Goal: Information Seeking & Learning: Learn about a topic

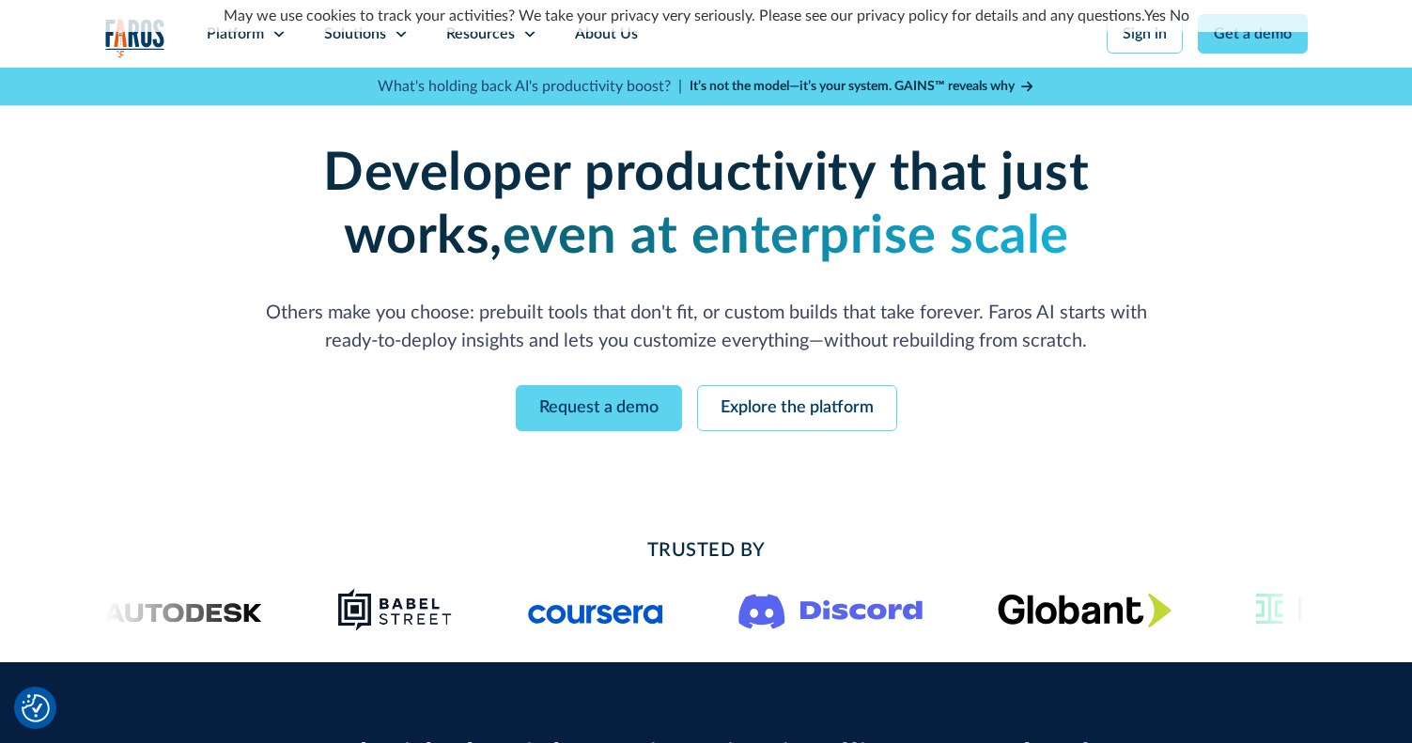
click at [1146, 31] on div "May we use cookies to track your activities? We take your privacy very seriousl…" at bounding box center [706, 16] width 1412 height 32
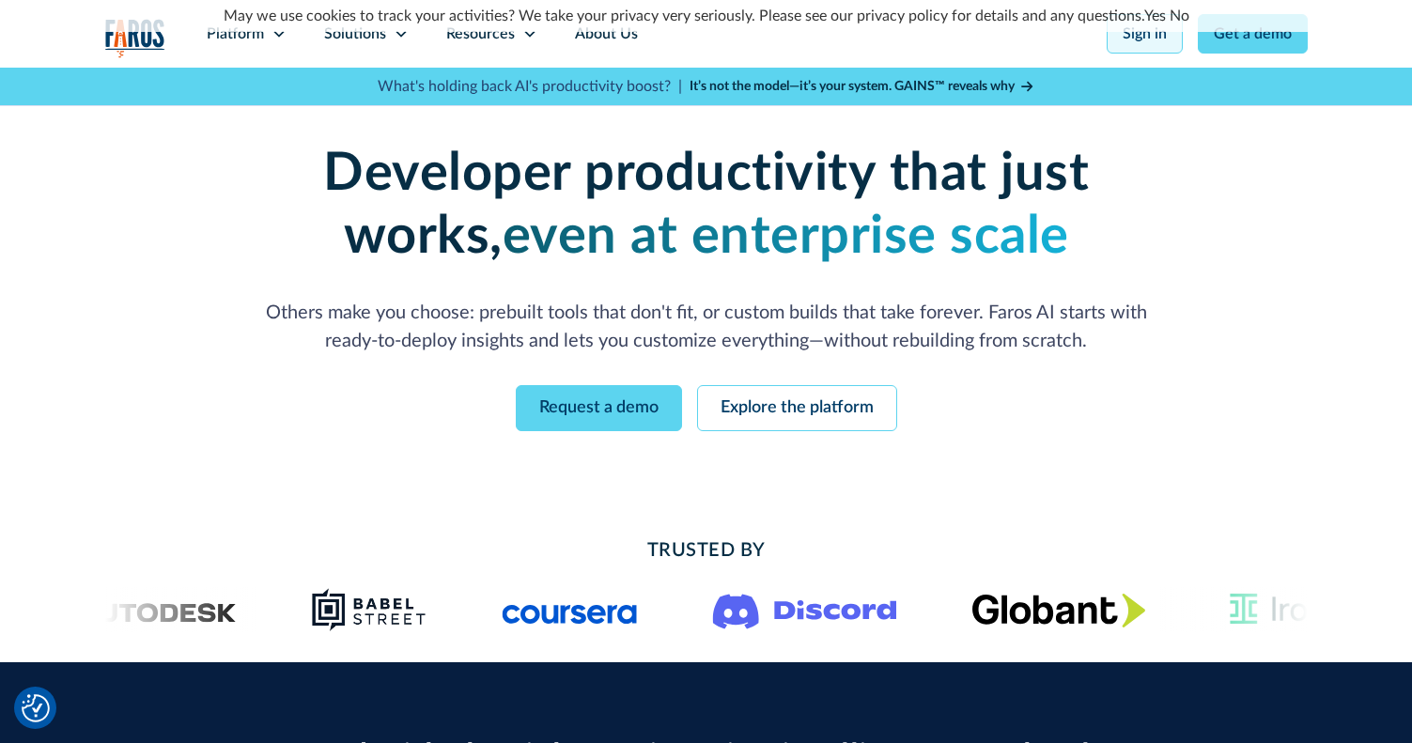
click at [1146, 39] on link "Sign in" at bounding box center [1145, 33] width 76 height 39
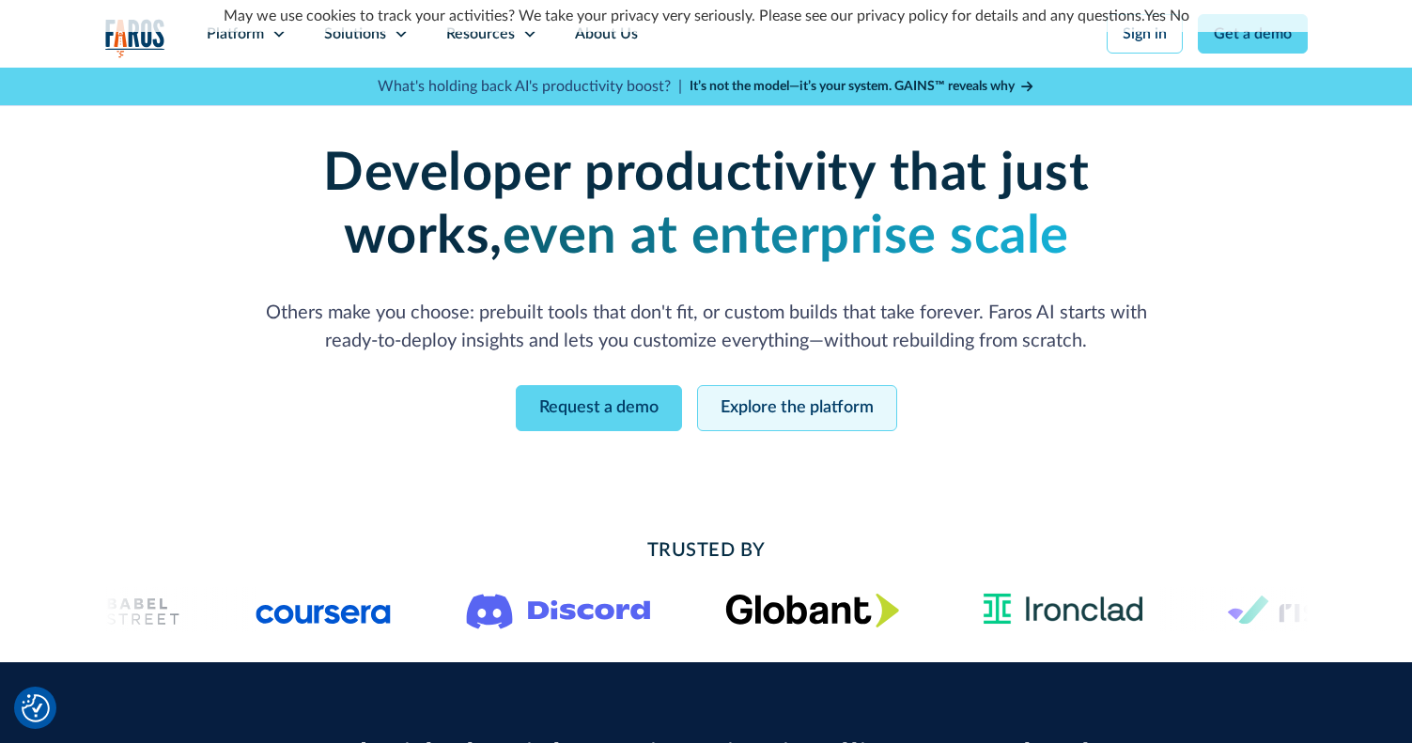
click at [849, 409] on link "Explore the platform" at bounding box center [797, 408] width 200 height 46
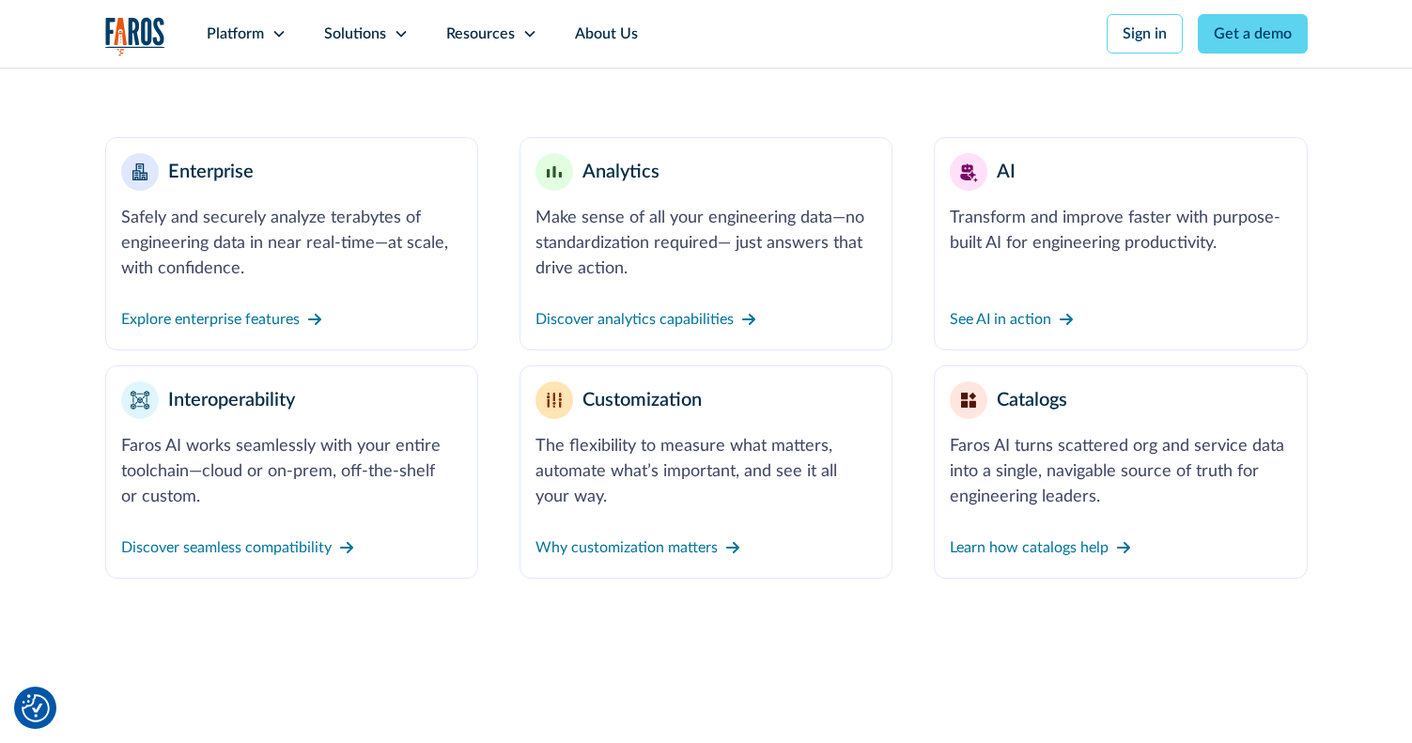
scroll to position [871, 0]
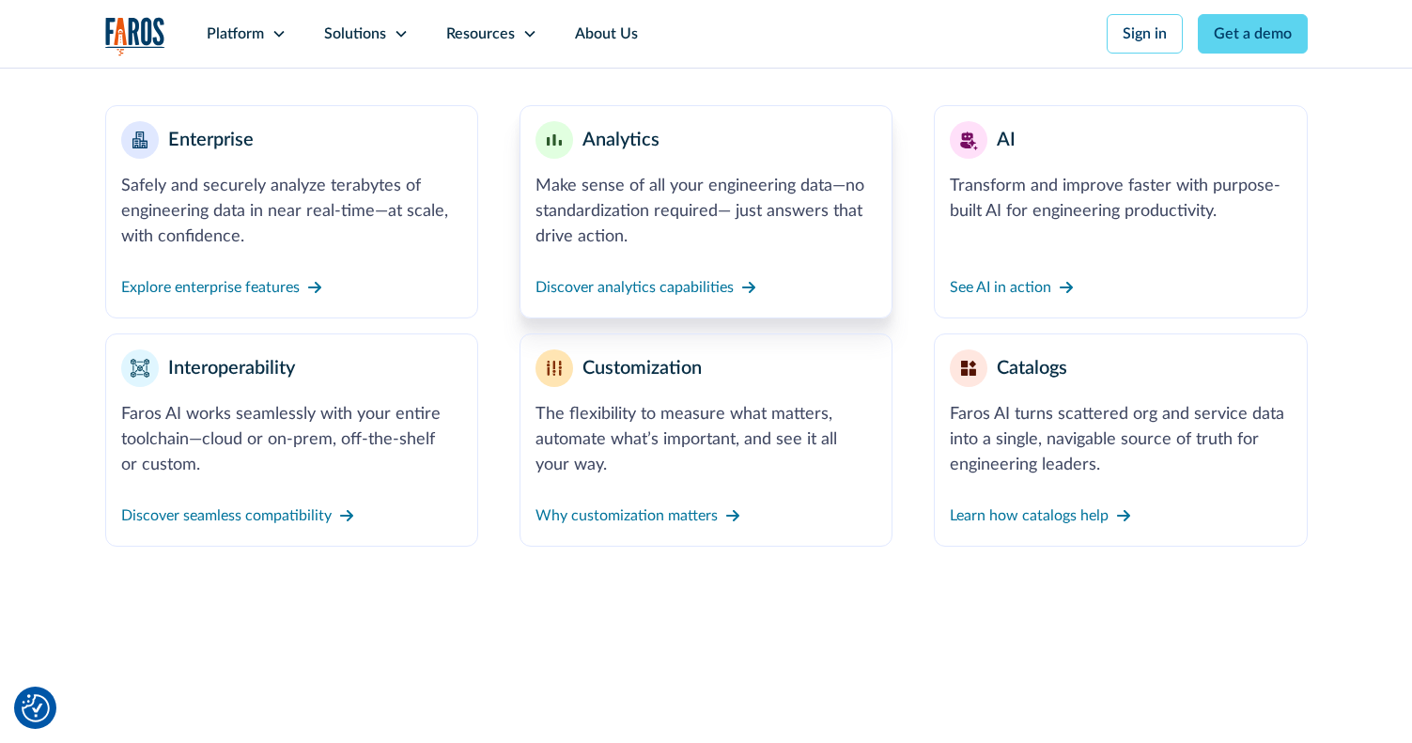
click at [723, 265] on div "Discover analytics capabilities" at bounding box center [705, 276] width 341 height 53
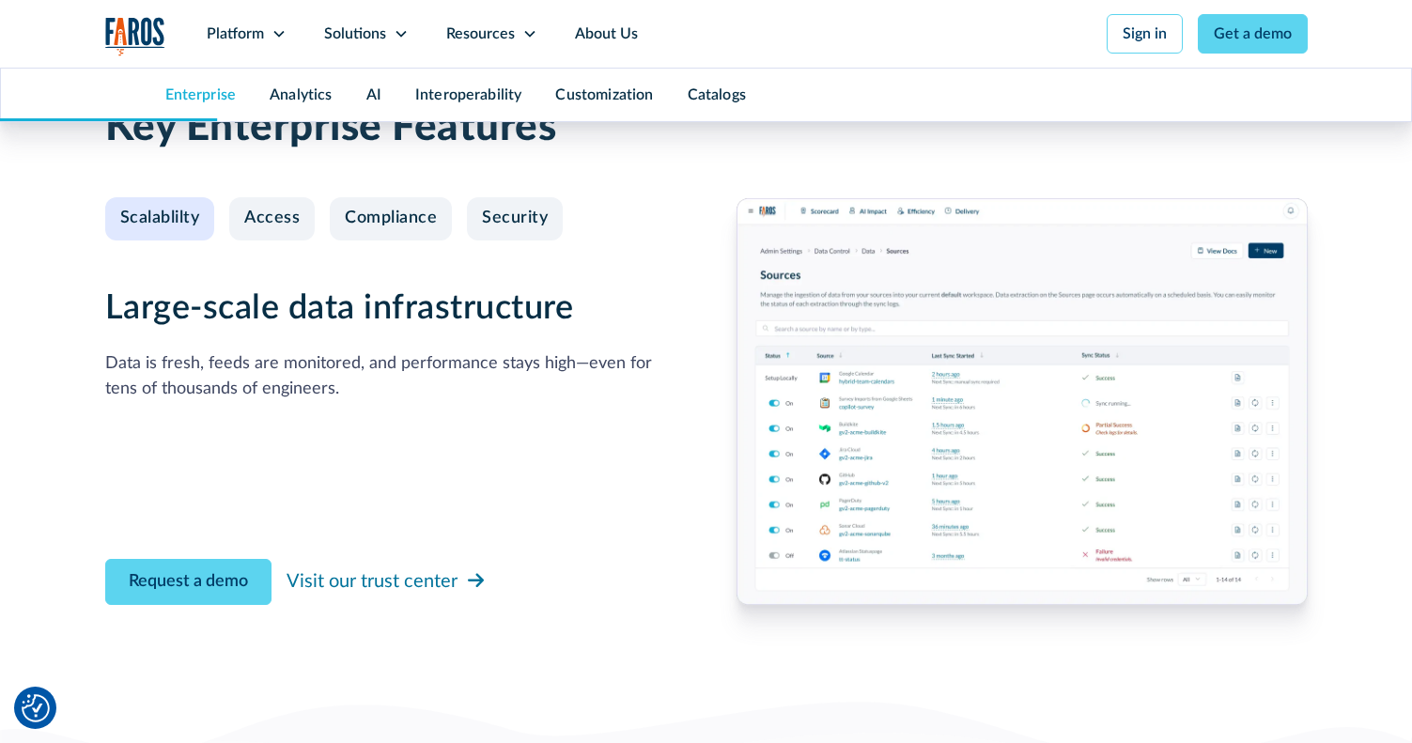
scroll to position [1991, 0]
click at [281, 209] on div "Access" at bounding box center [271, 219] width 55 height 21
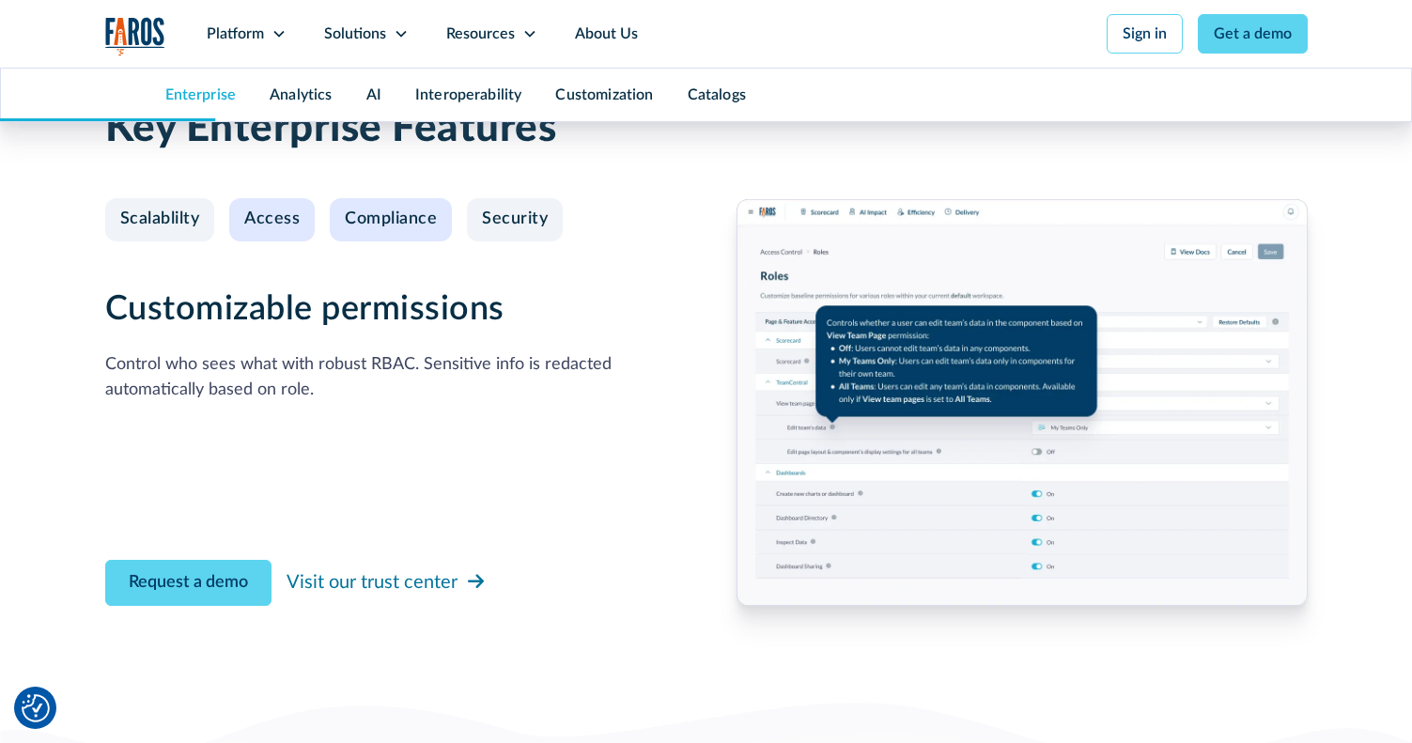
click at [342, 206] on link "Compliance" at bounding box center [391, 219] width 122 height 43
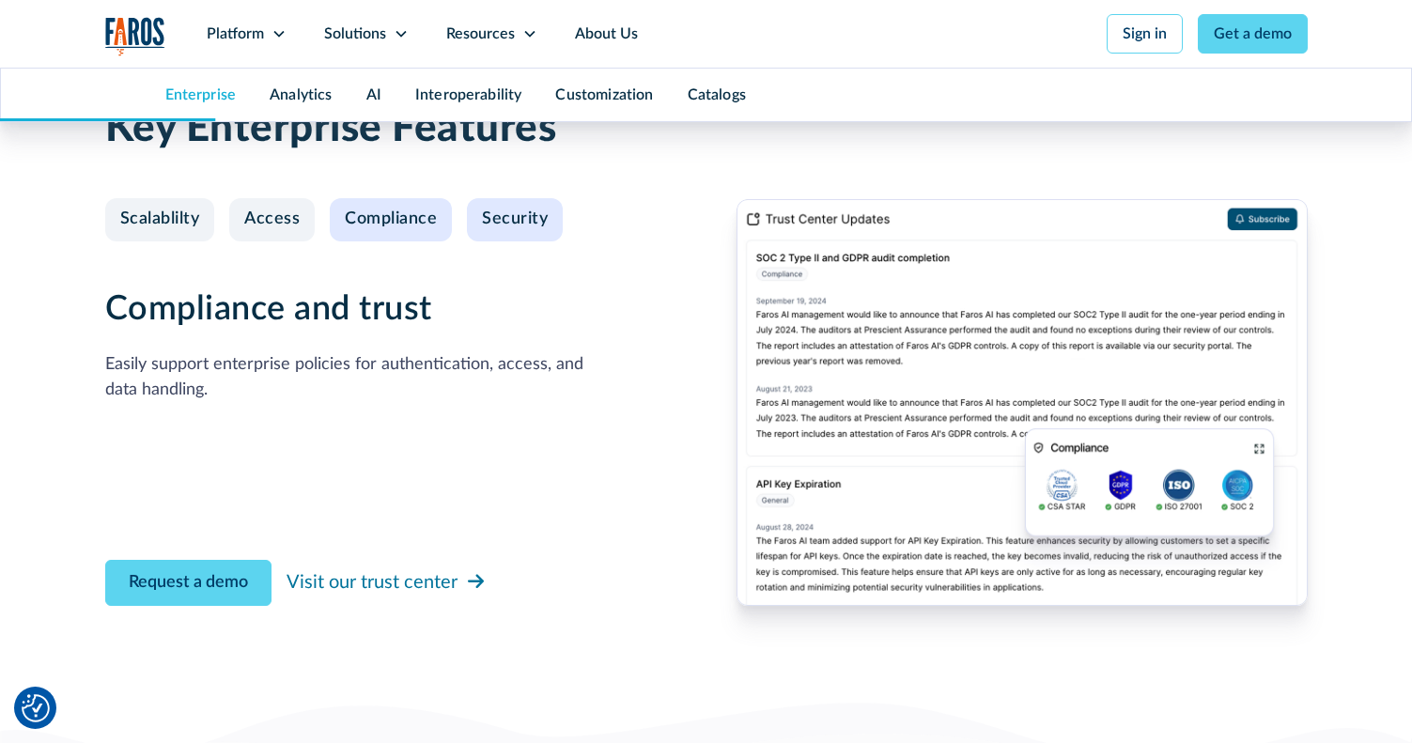
click at [494, 218] on div "Security" at bounding box center [515, 219] width 66 height 21
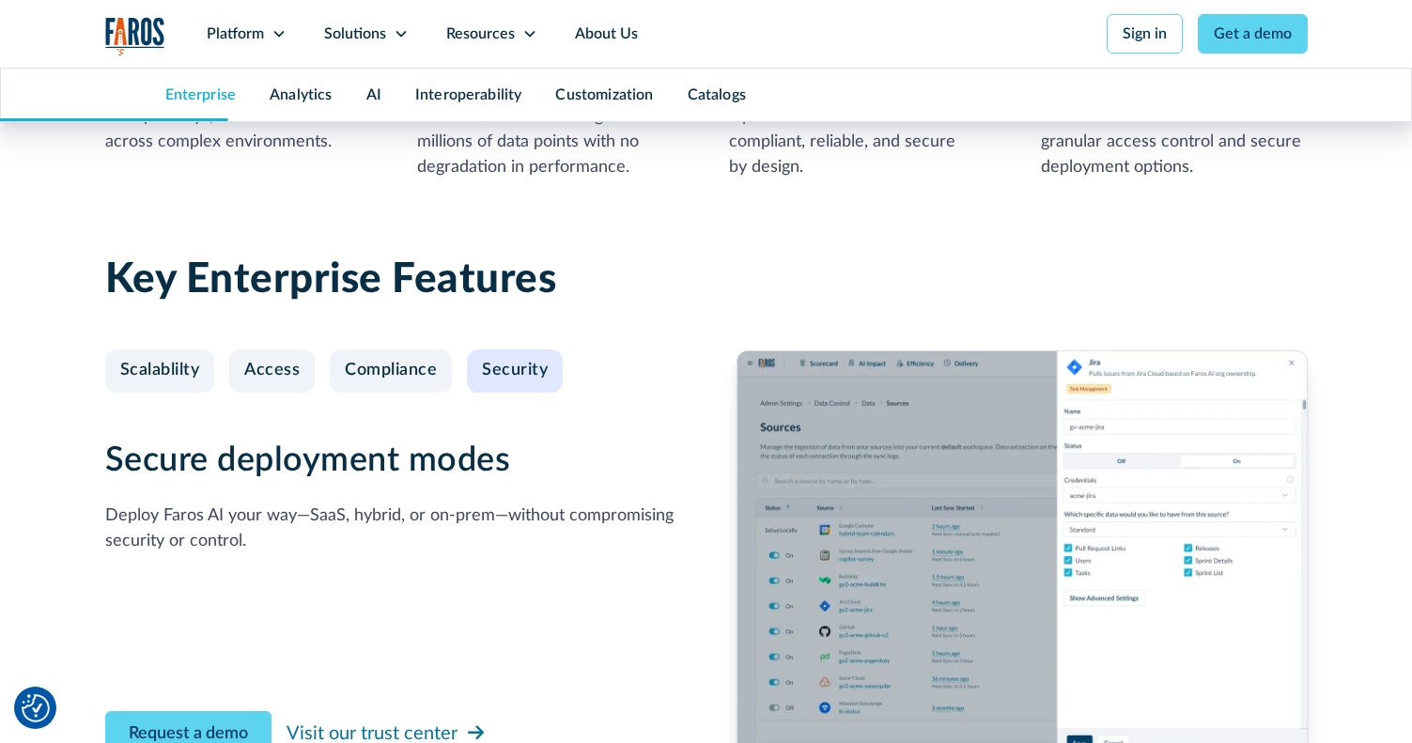
scroll to position [1777, 0]
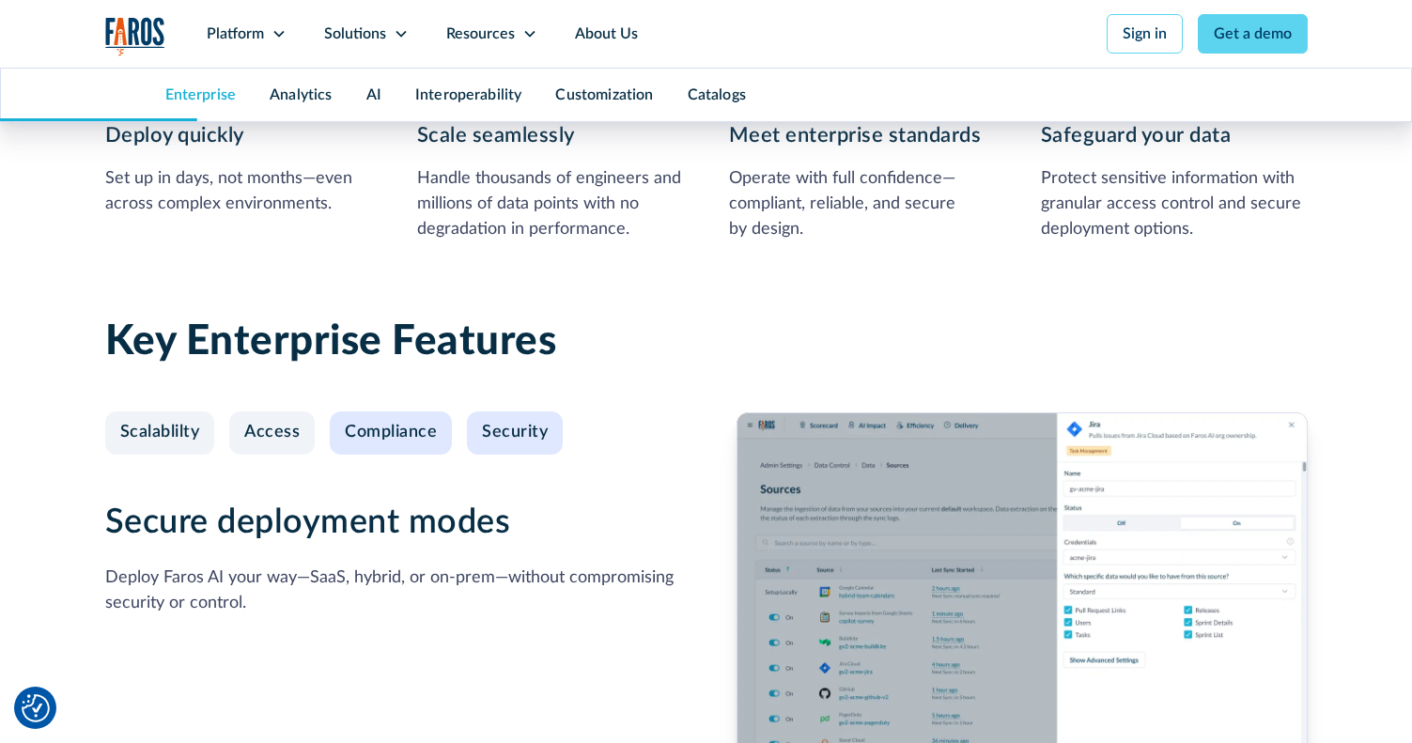
click at [399, 427] on div "Compliance" at bounding box center [391, 433] width 92 height 21
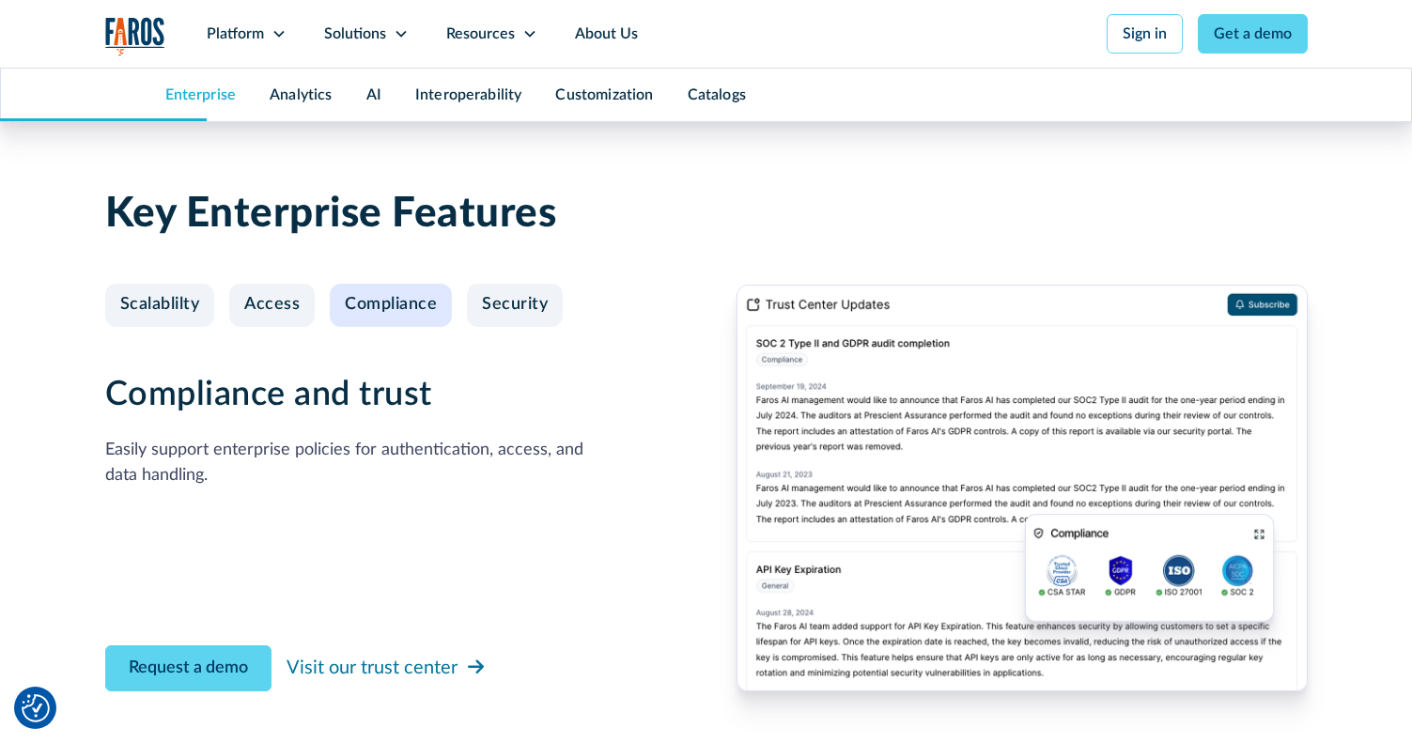
scroll to position [1908, 0]
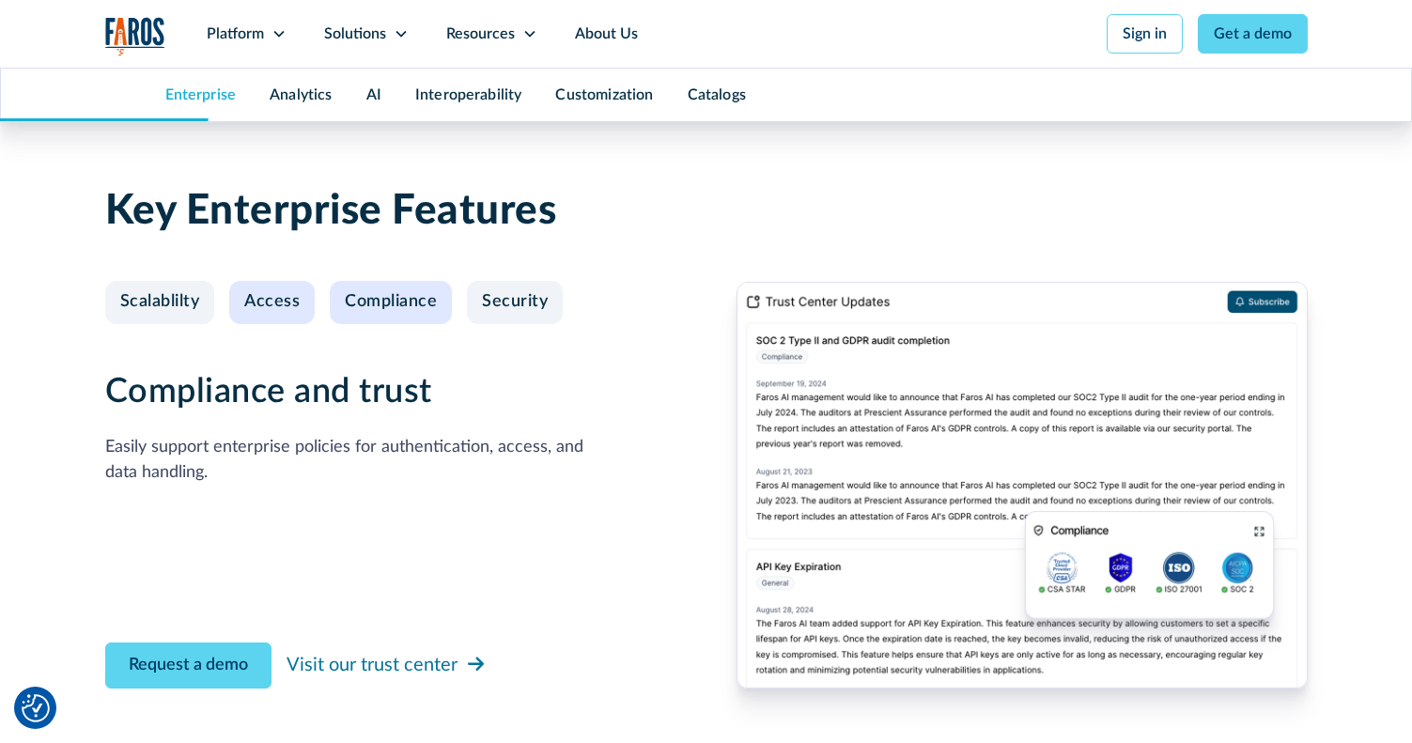
click at [275, 282] on link "Access" at bounding box center [271, 302] width 85 height 43
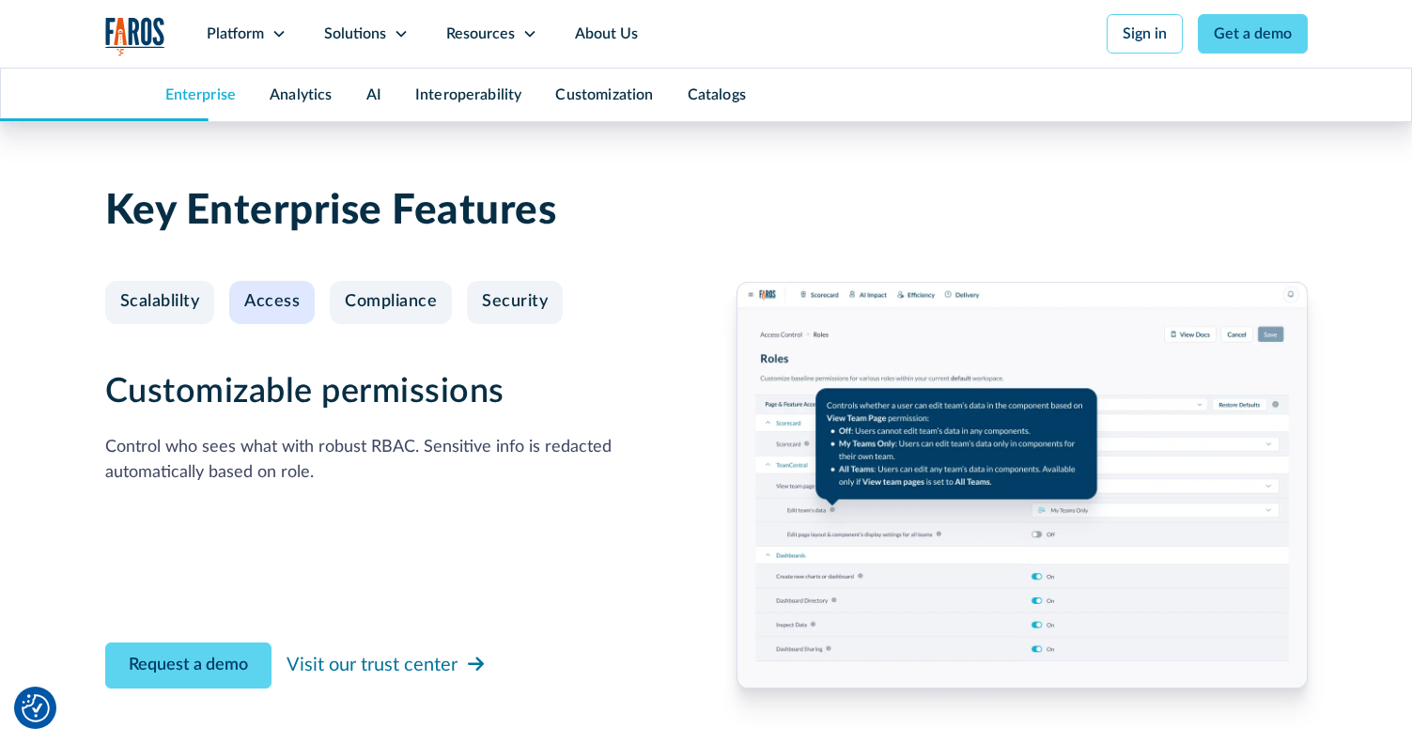
click at [225, 289] on div "Scalablilty Access Compliance Security" at bounding box center [393, 302] width 577 height 43
click at [195, 299] on div "Scalablilty" at bounding box center [160, 302] width 80 height 21
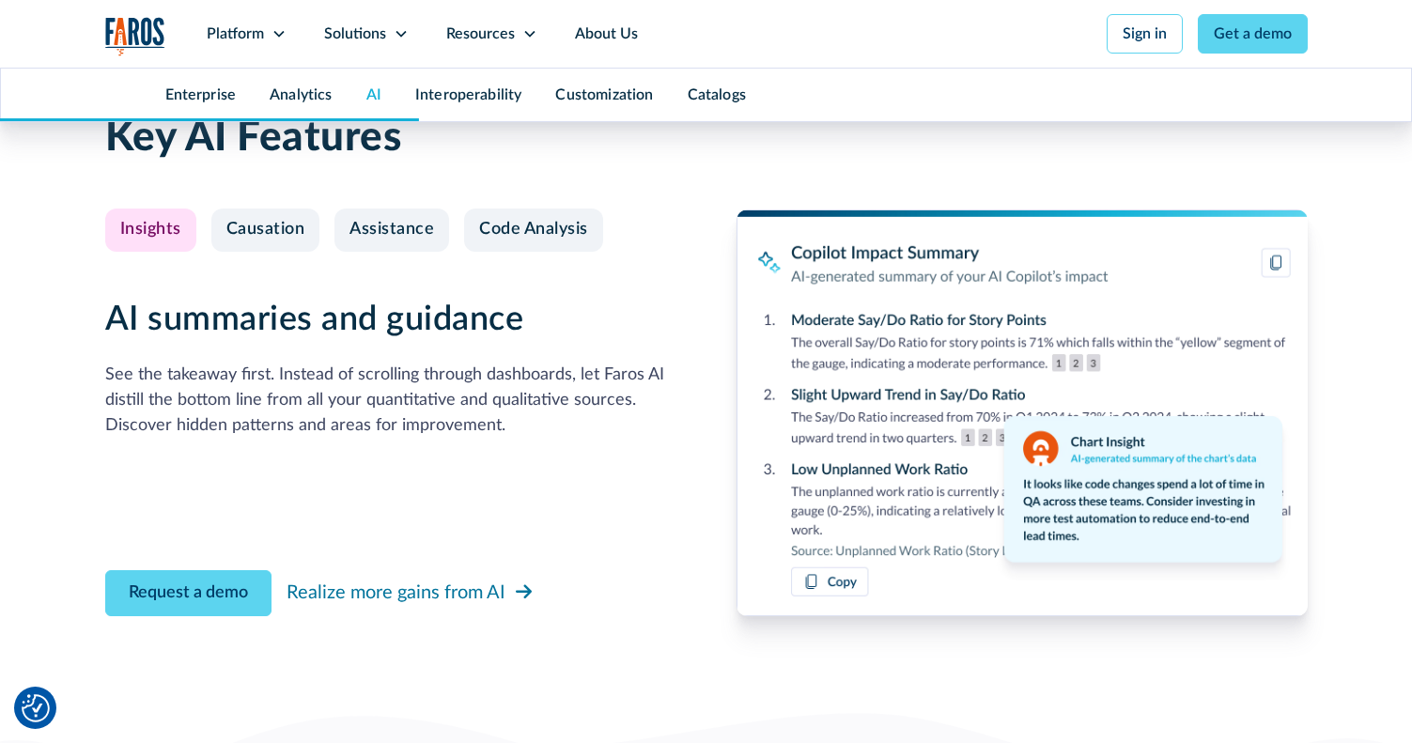
scroll to position [4479, 0]
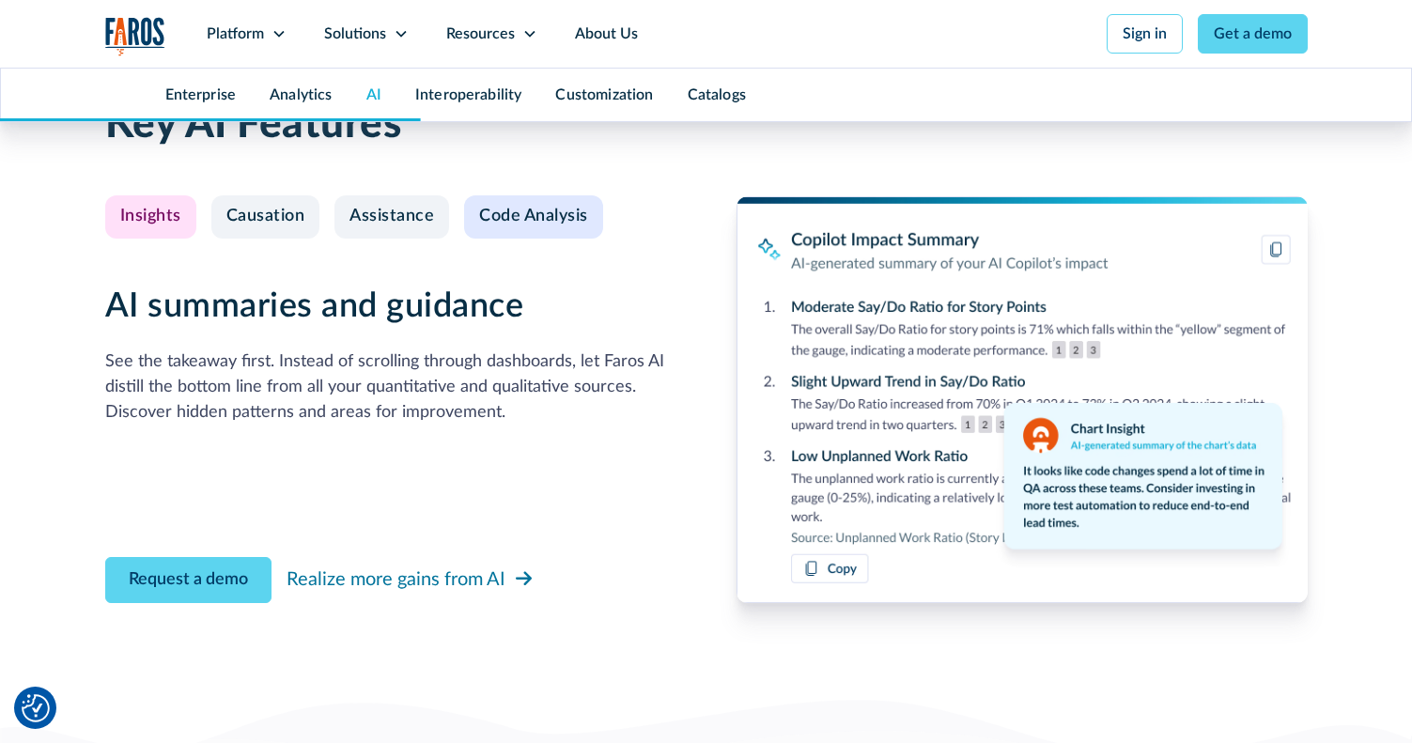
click at [539, 222] on link "Code Analysis" at bounding box center [533, 216] width 139 height 43
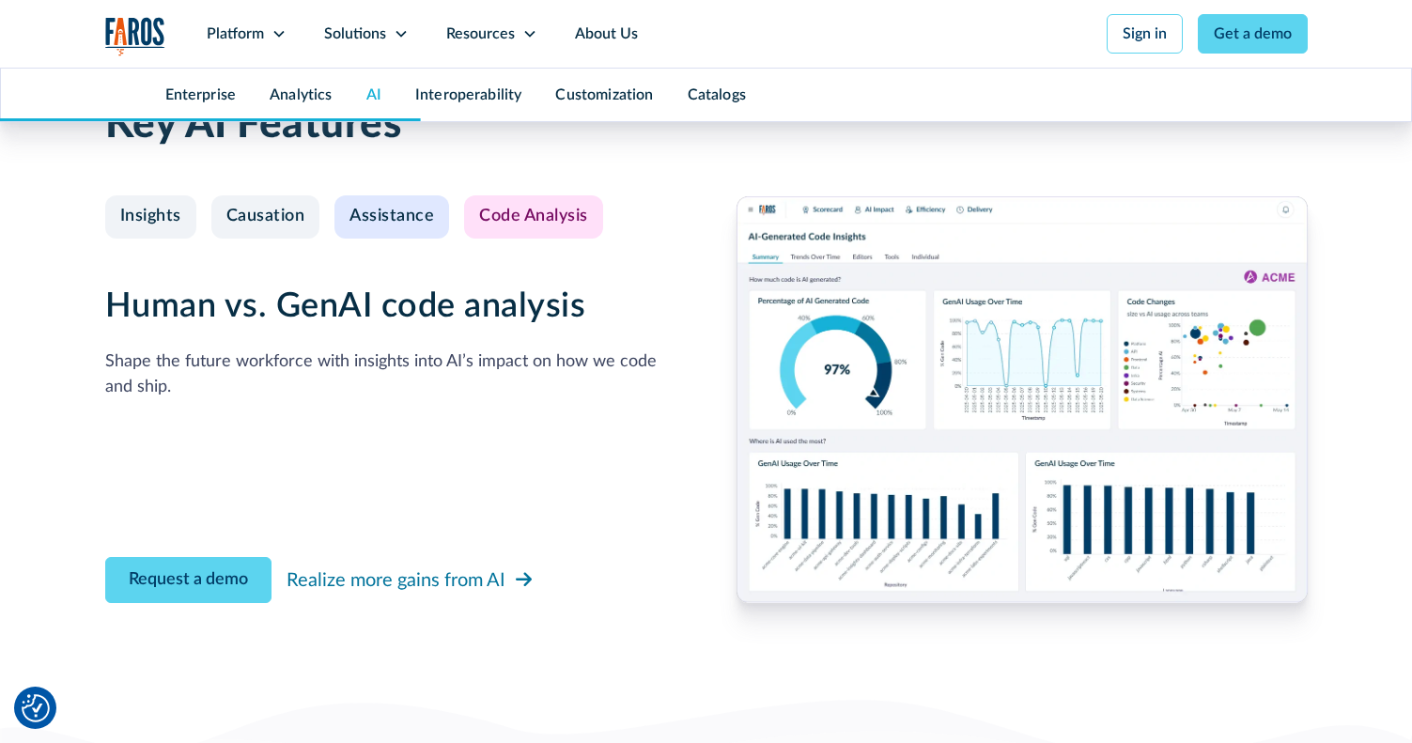
click at [384, 208] on div "Assistance" at bounding box center [391, 217] width 85 height 21
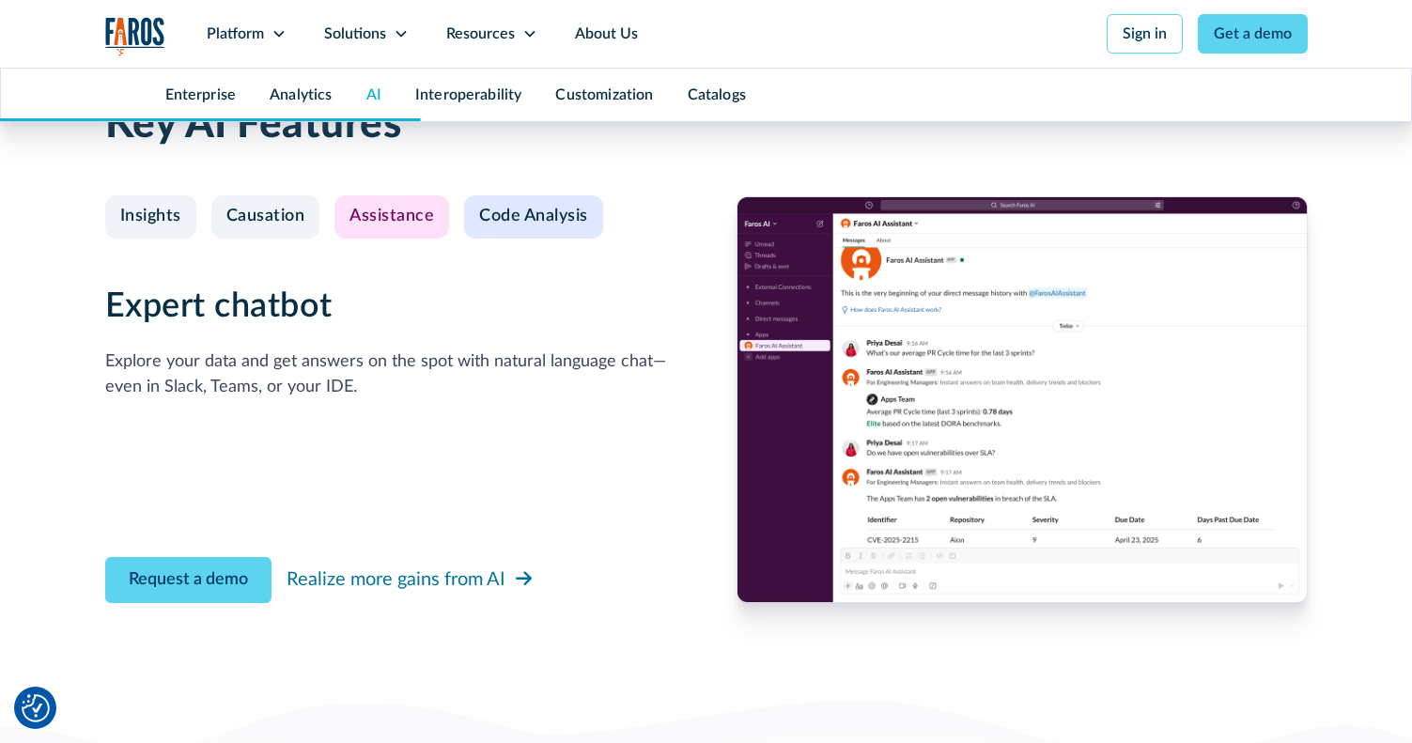
click at [503, 209] on div "Code Analysis" at bounding box center [533, 217] width 109 height 21
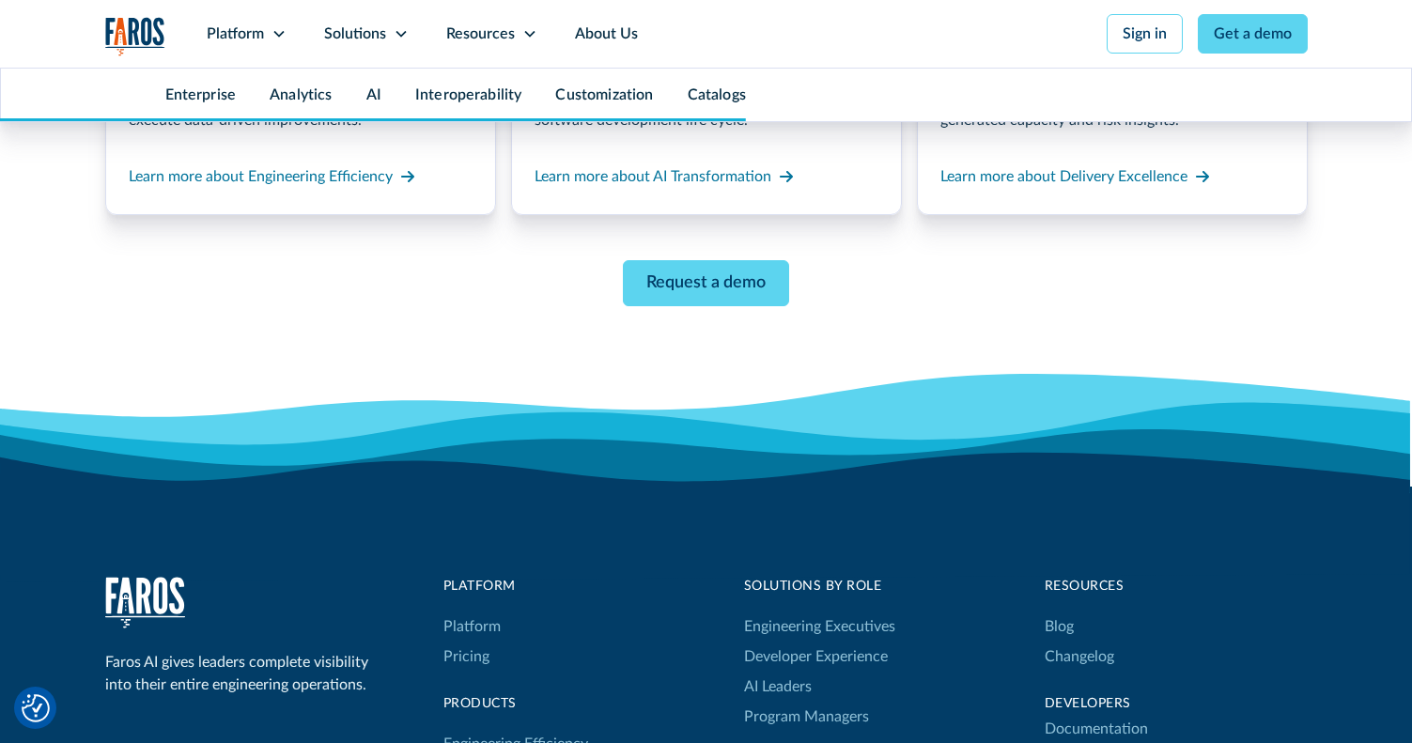
scroll to position [9026, 0]
